Goal: Navigation & Orientation: Find specific page/section

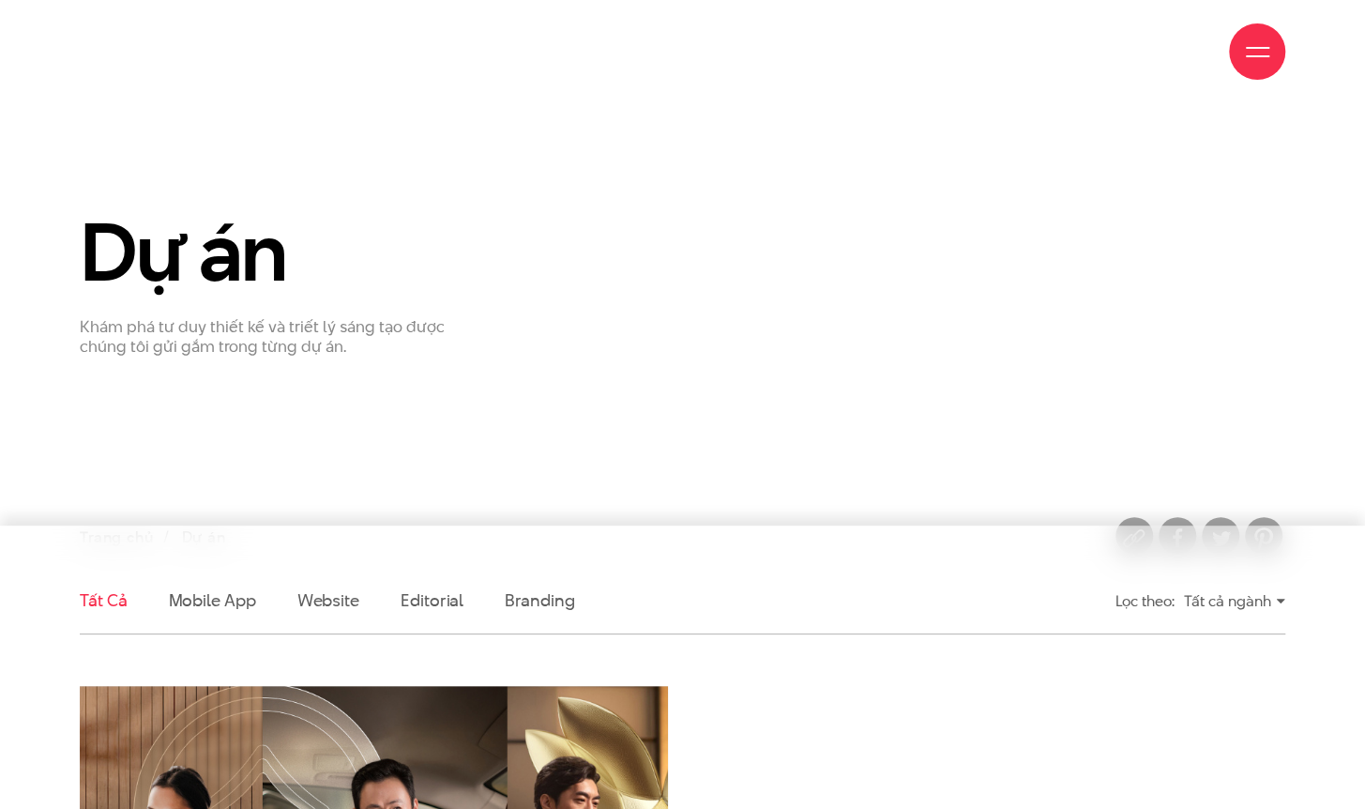
scroll to position [171, 0]
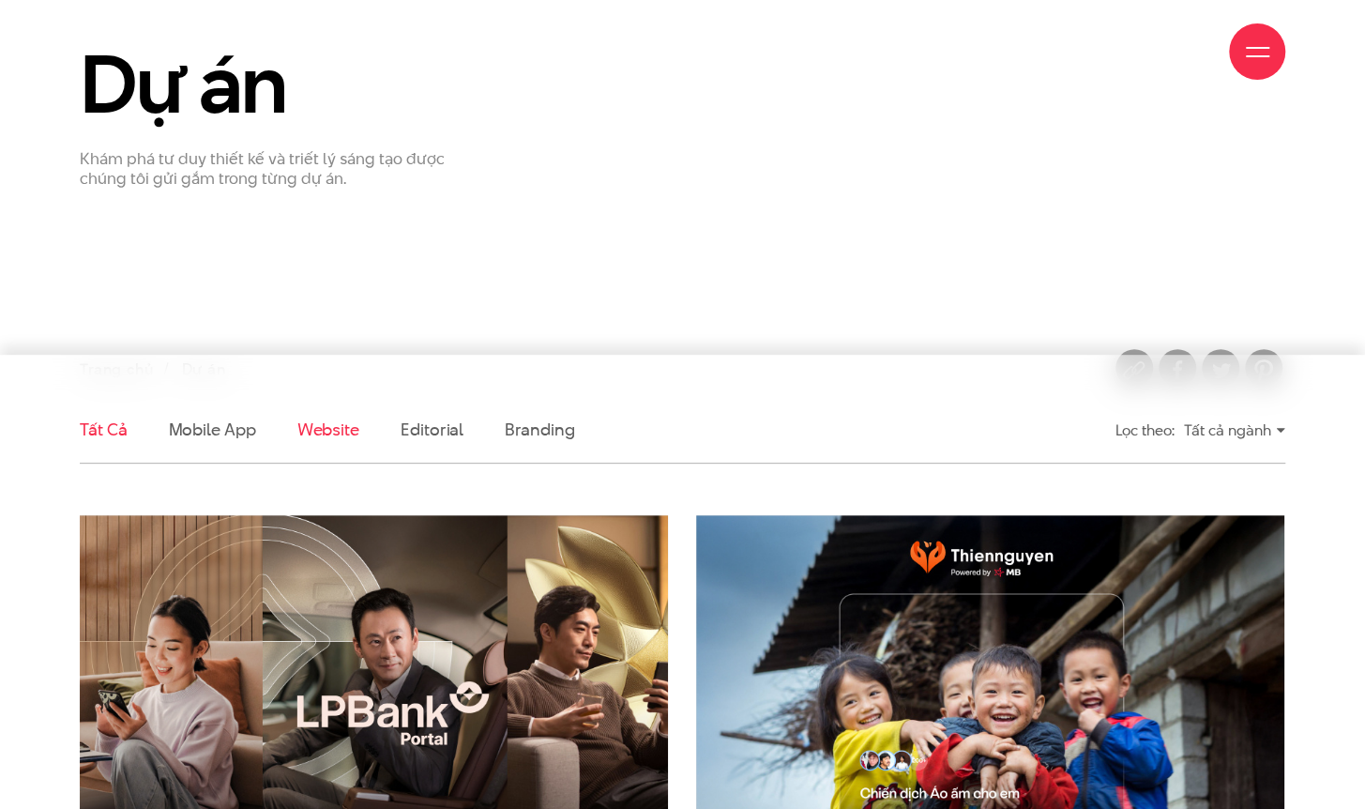
click at [333, 438] on link "Website" at bounding box center [328, 428] width 62 height 23
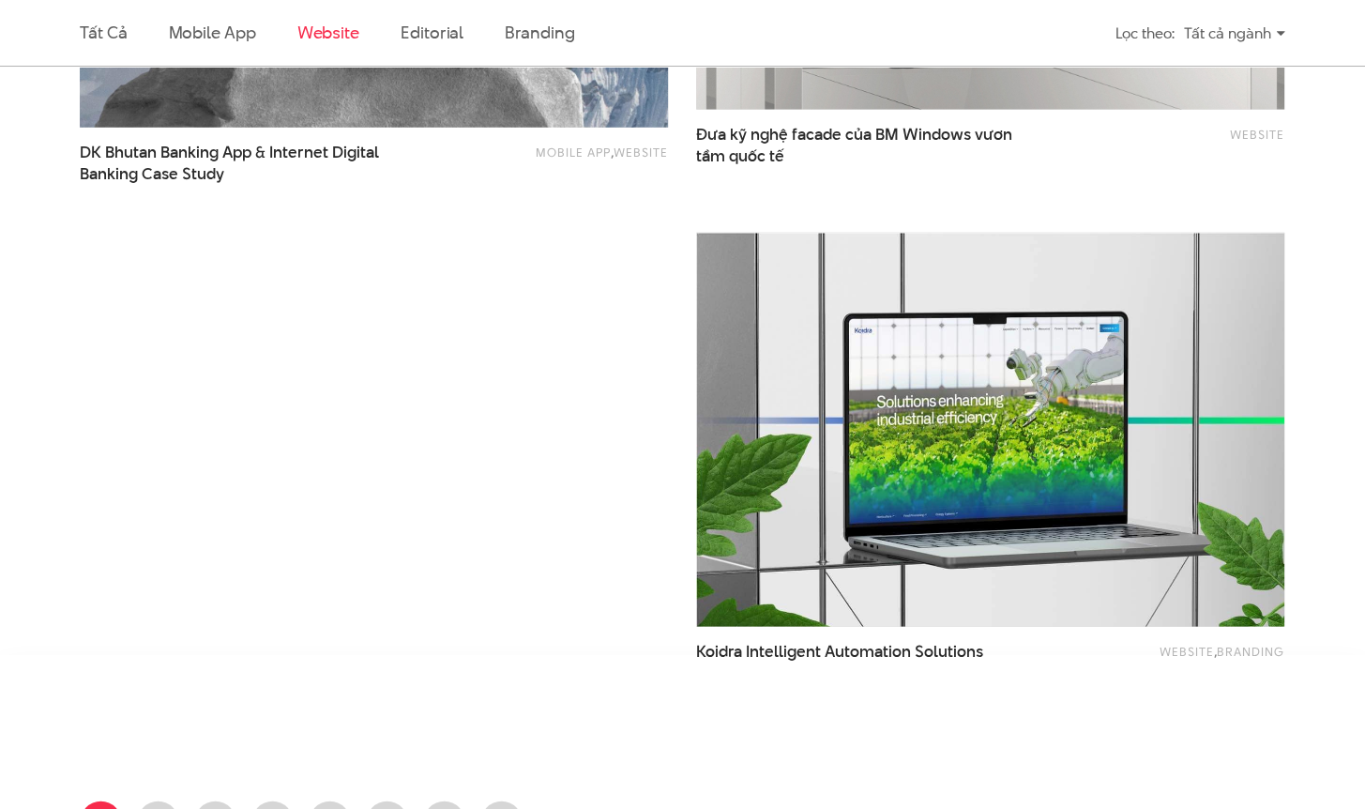
scroll to position [2657, 0]
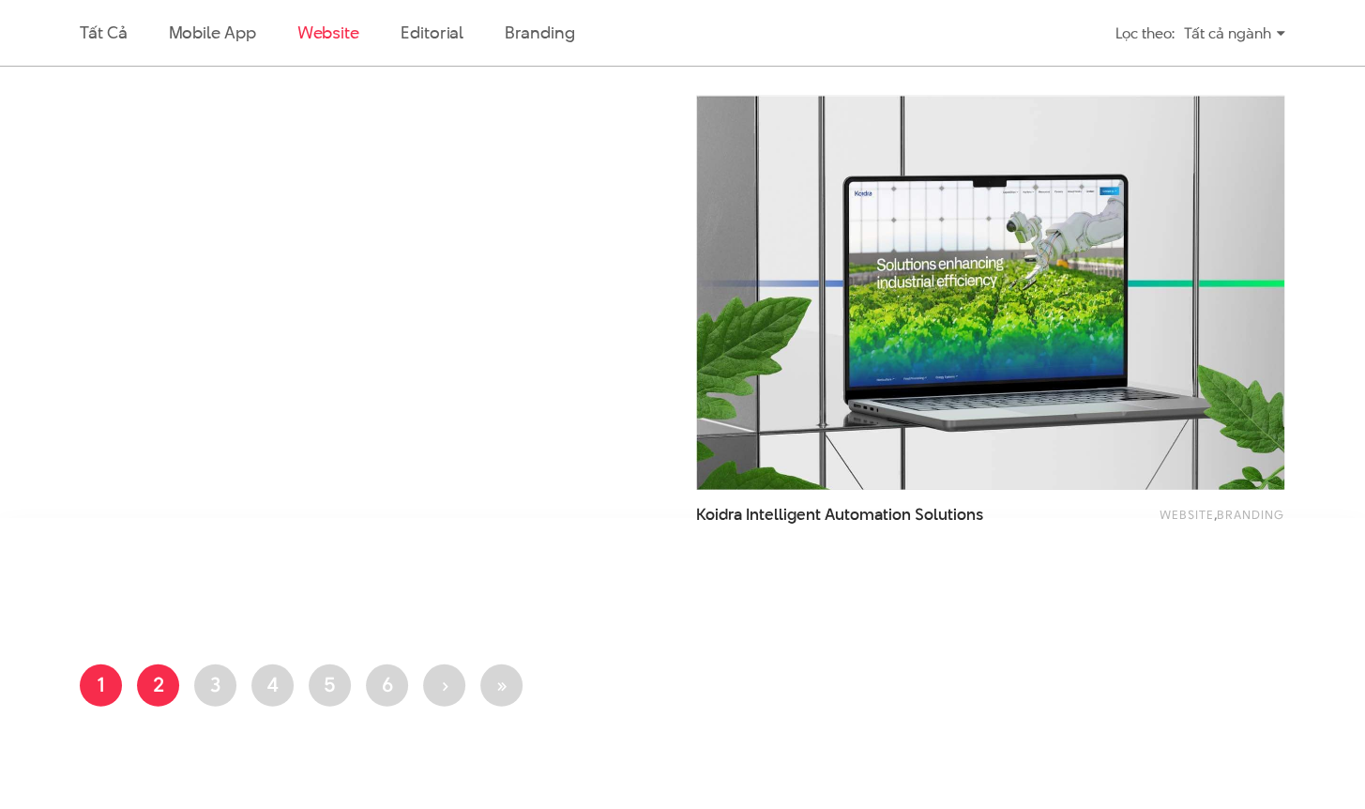
click at [161, 689] on link "Trang 2" at bounding box center [158, 685] width 42 height 42
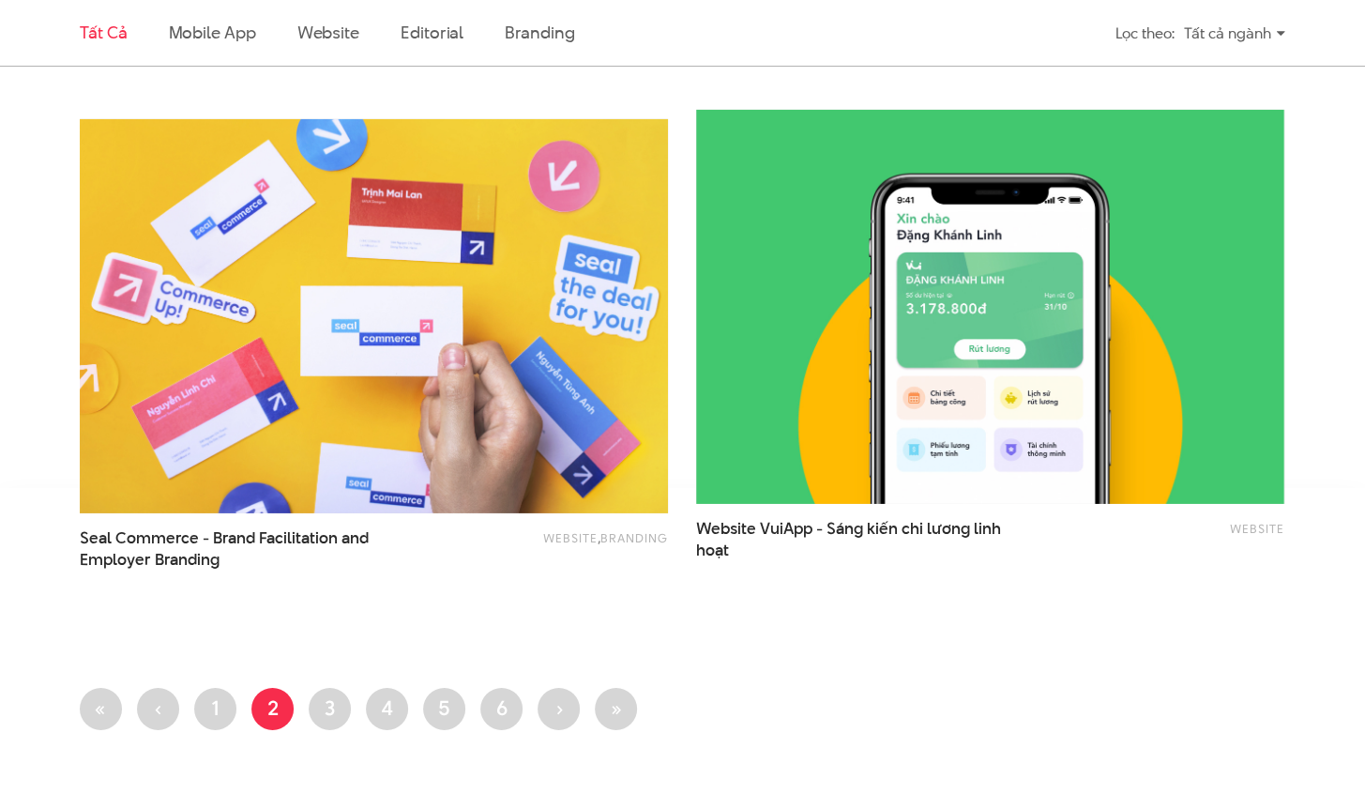
scroll to position [3426, 0]
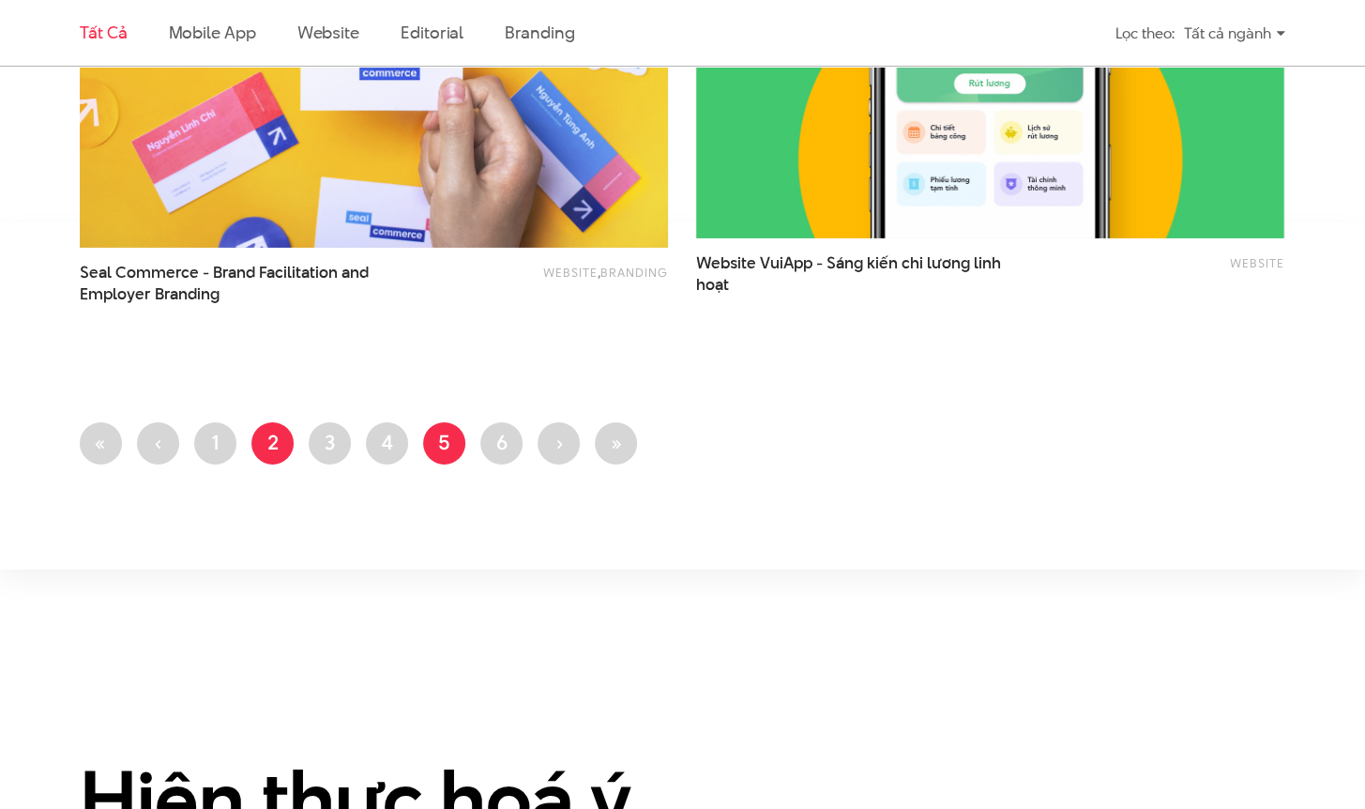
click at [439, 444] on link "Trang 5" at bounding box center [444, 443] width 42 height 42
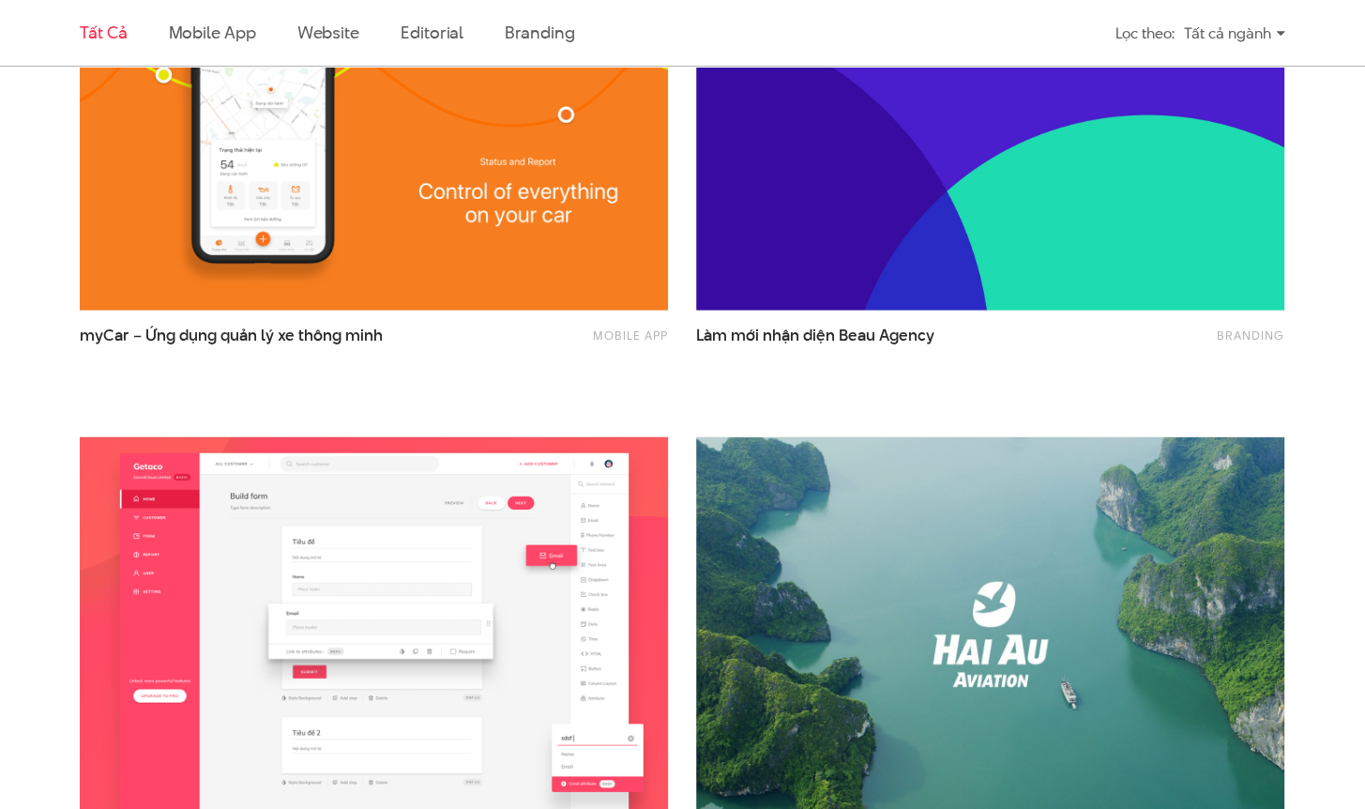
scroll to position [2669, 0]
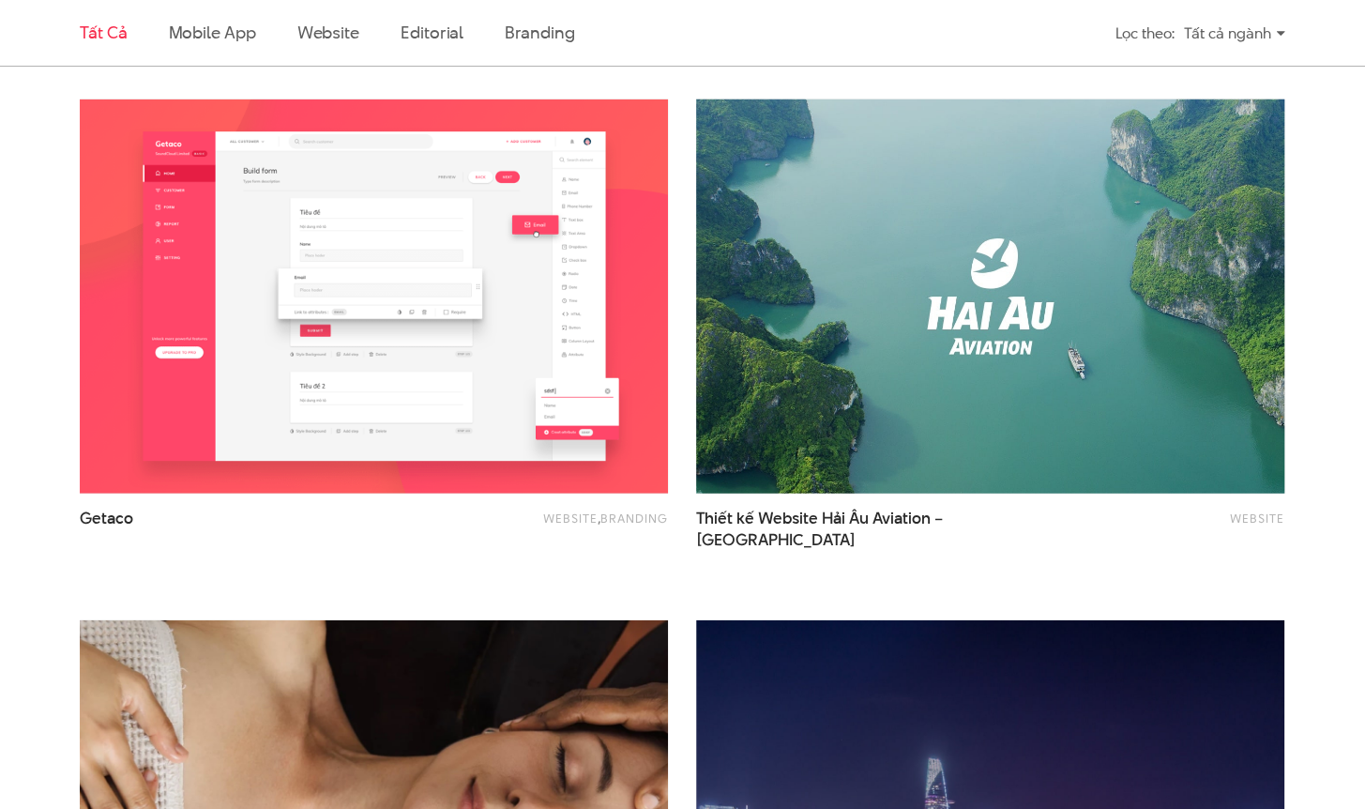
click at [780, 371] on img at bounding box center [990, 296] width 647 height 433
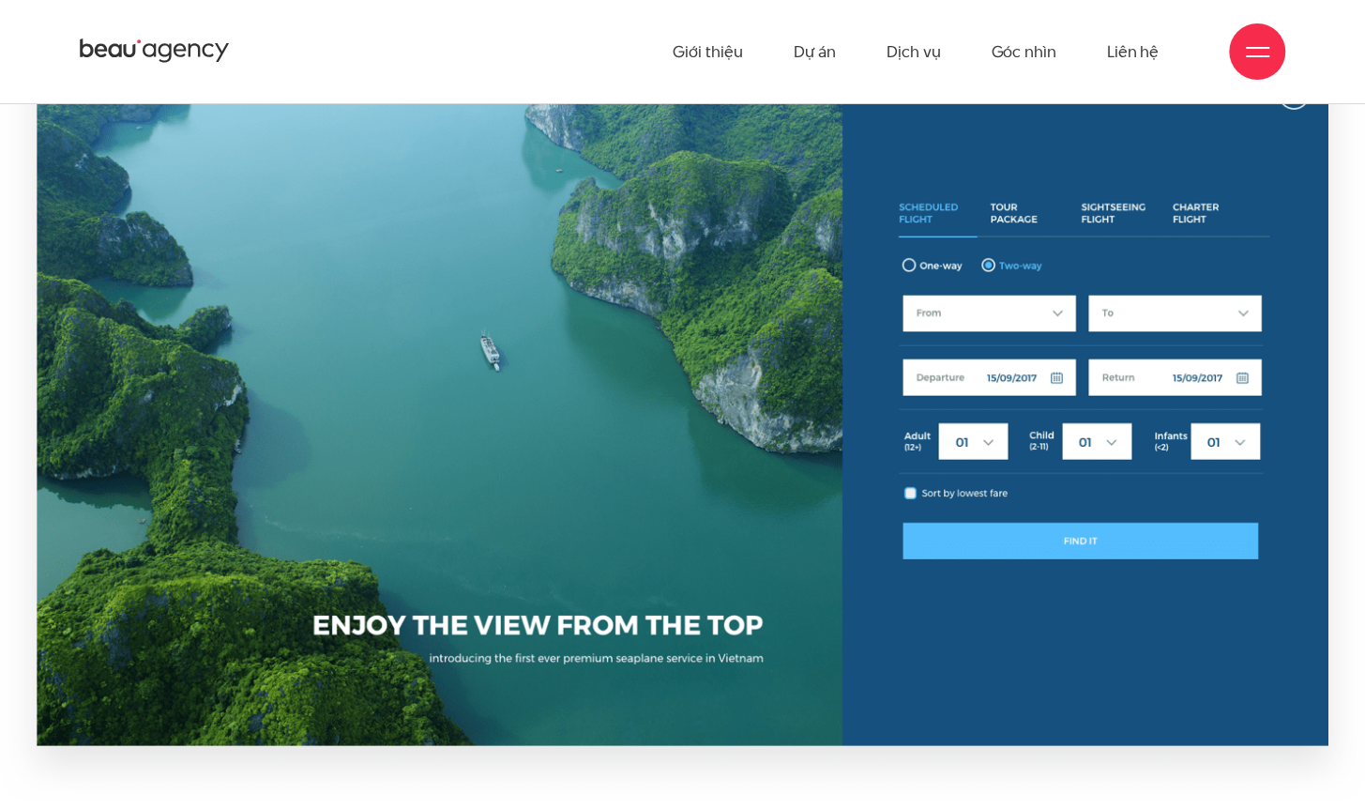
scroll to position [1578, 0]
